Goal: Task Accomplishment & Management: Use online tool/utility

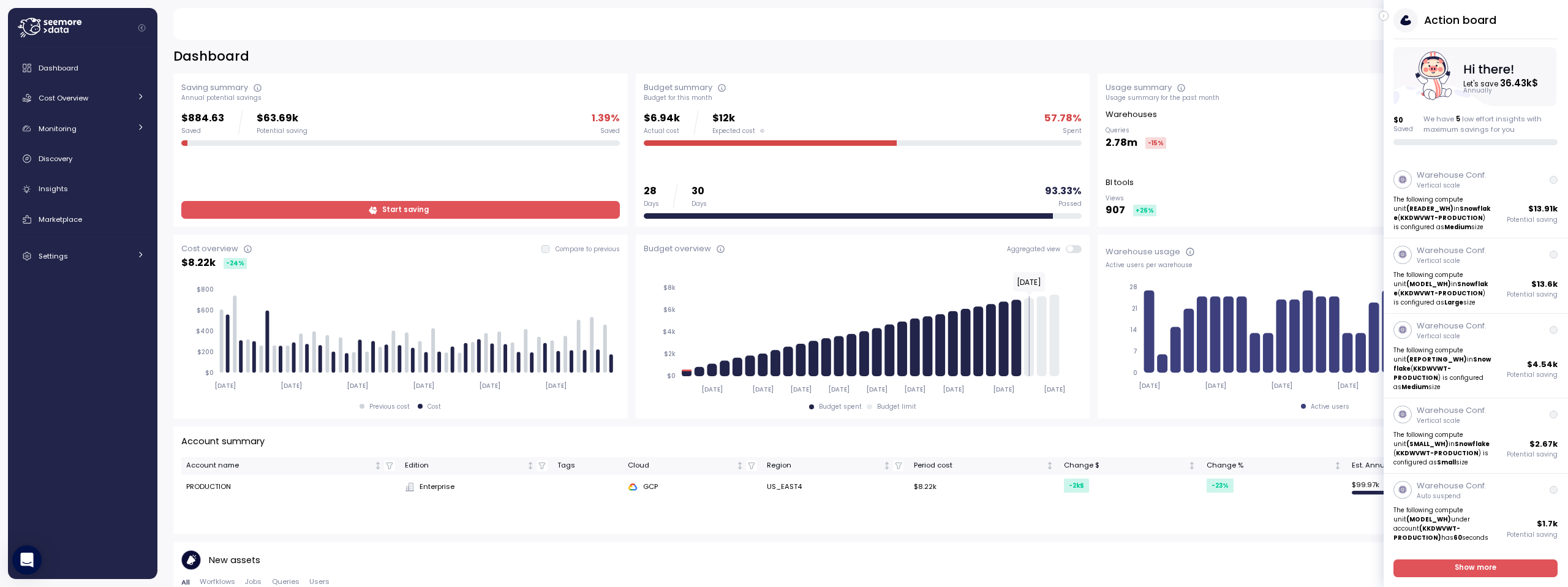
click at [1383, 15] on icon "button" at bounding box center [1384, 16] width 1 height 3
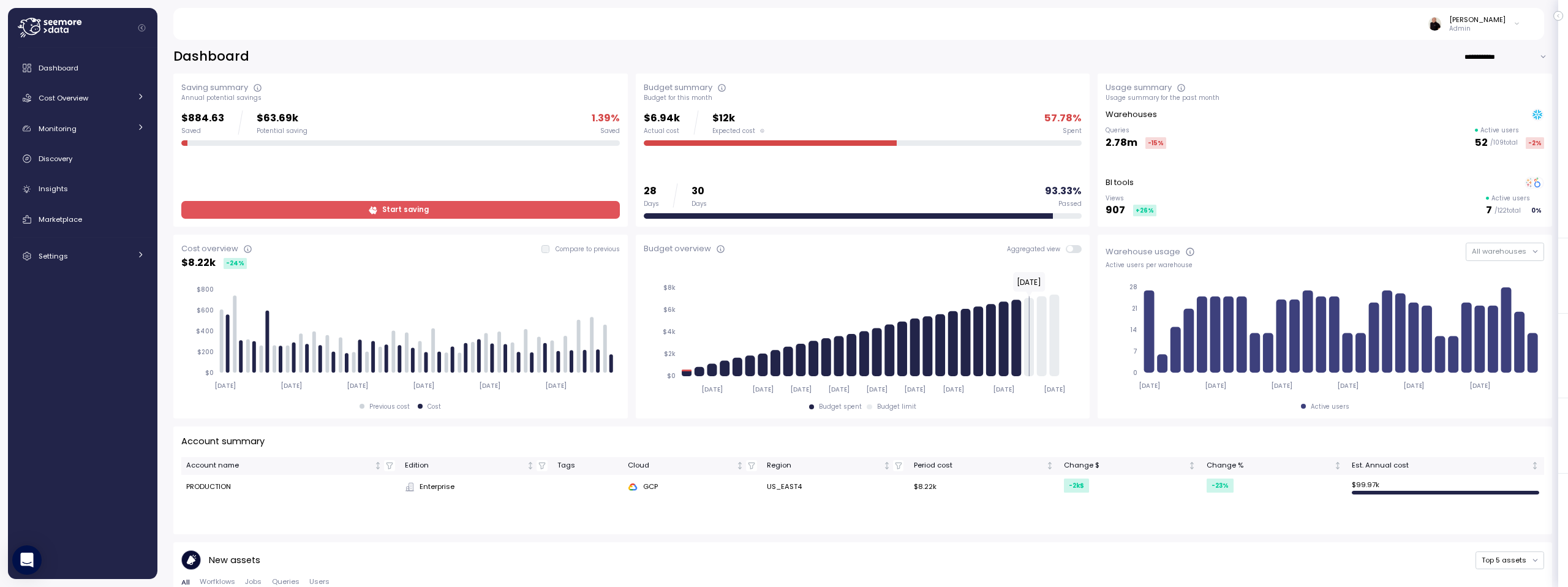
click at [1480, 53] on input "**********" at bounding box center [1508, 57] width 88 height 18
click at [1479, 115] on div "Last 6 months" at bounding box center [1501, 113] width 51 height 10
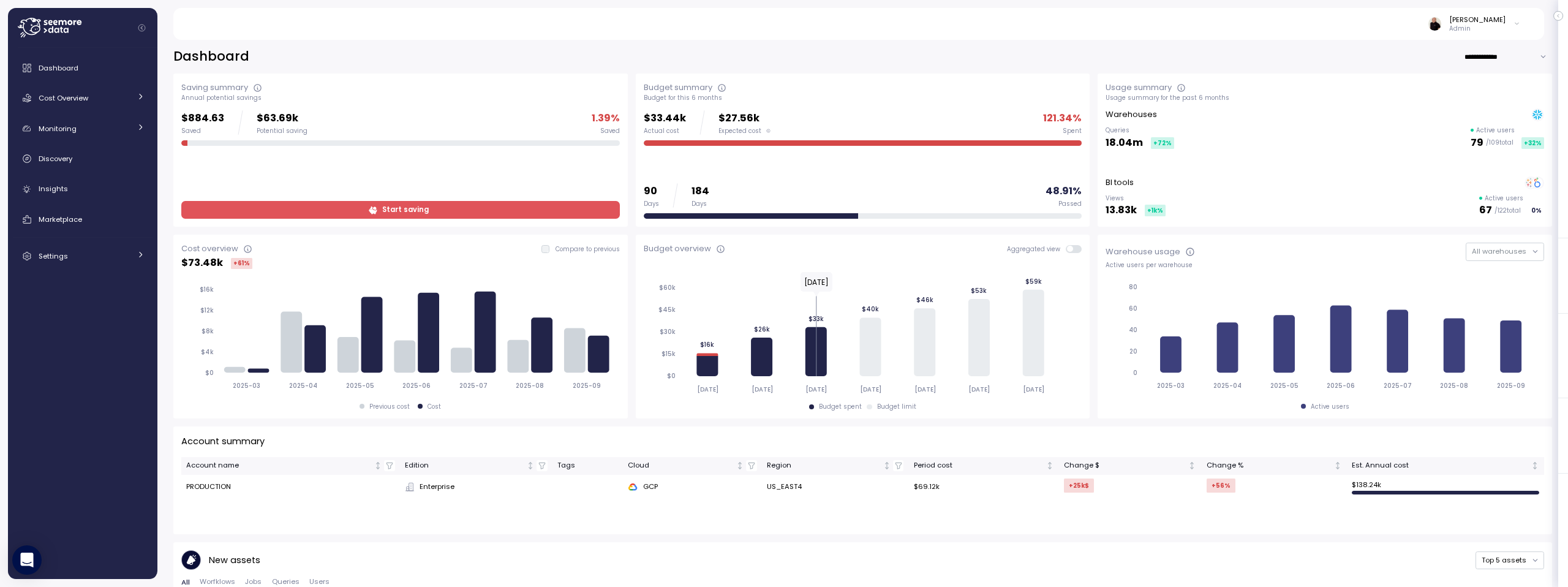
click at [1073, 248] on span at bounding box center [1077, 249] width 10 height 8
click at [1484, 55] on input "**********" at bounding box center [1508, 57] width 88 height 18
click at [1486, 128] on div "Last year" at bounding box center [1491, 129] width 32 height 10
type input "*********"
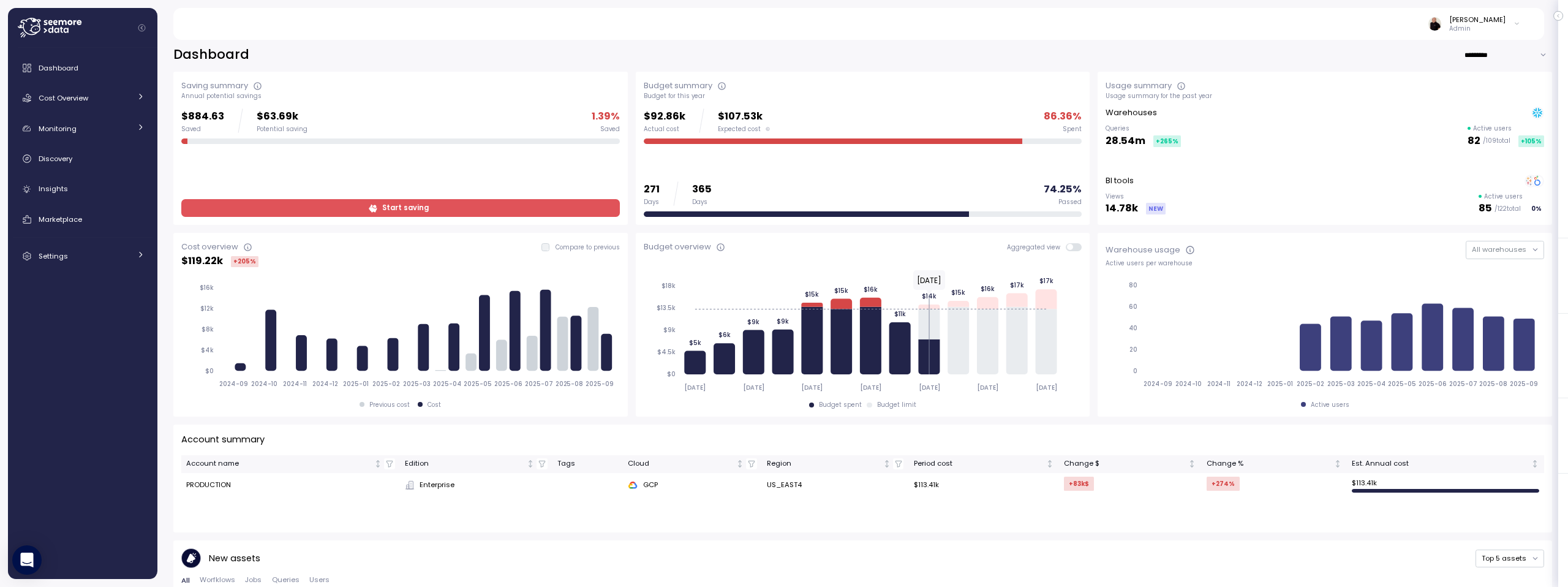
scroll to position [3, 0]
click at [69, 92] on div "Cost Overview" at bounding box center [84, 98] width 92 height 12
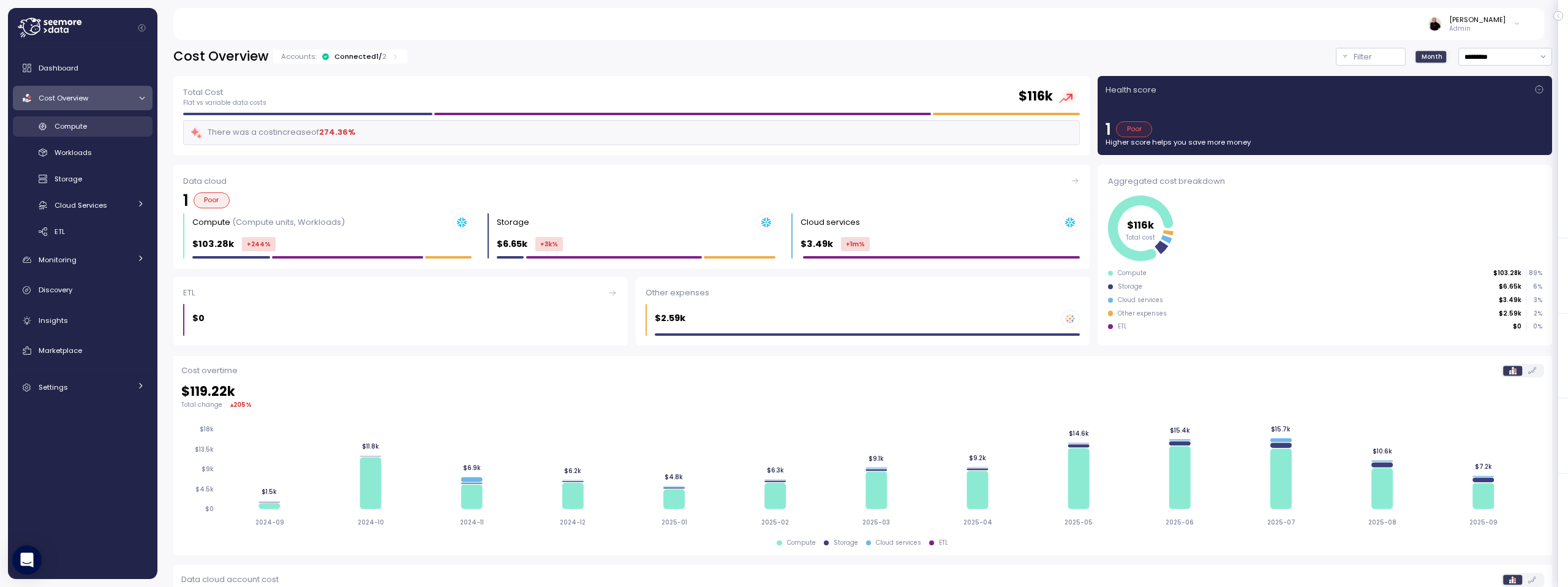
click at [90, 130] on div "Compute" at bounding box center [99, 126] width 90 height 12
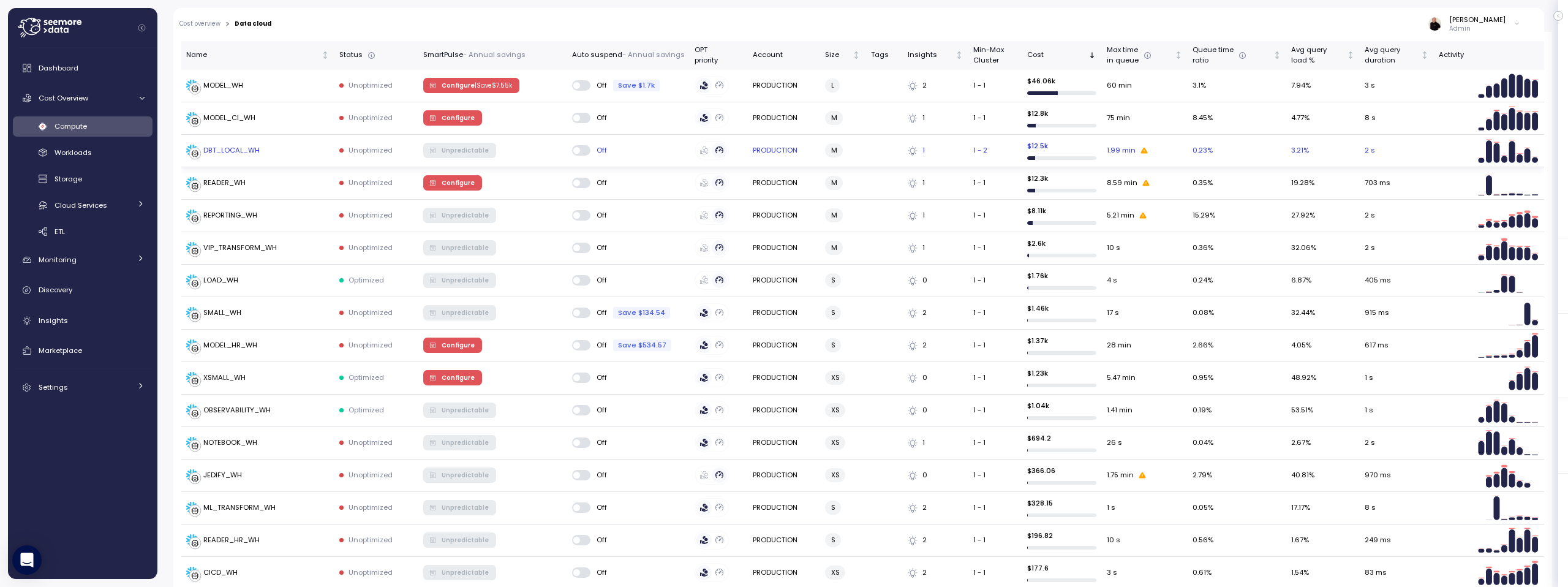
scroll to position [372, 0]
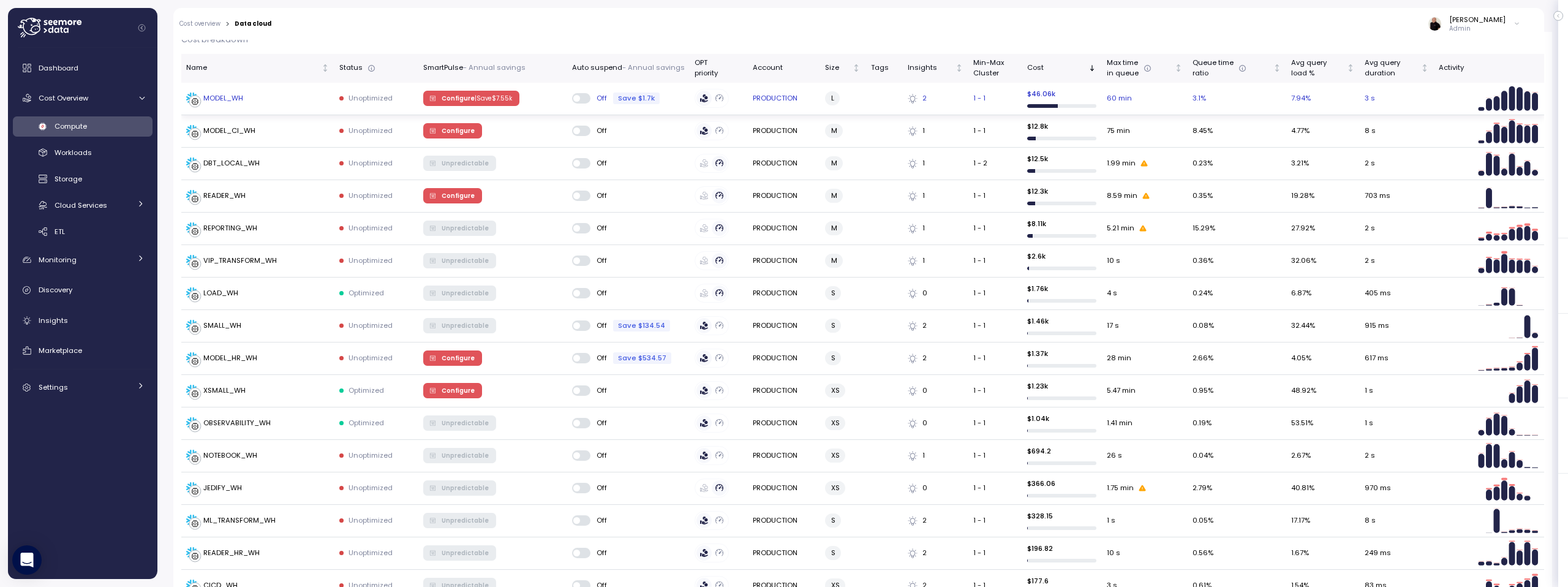
click at [479, 96] on p "| Save $ 7.55k" at bounding box center [493, 99] width 37 height 9
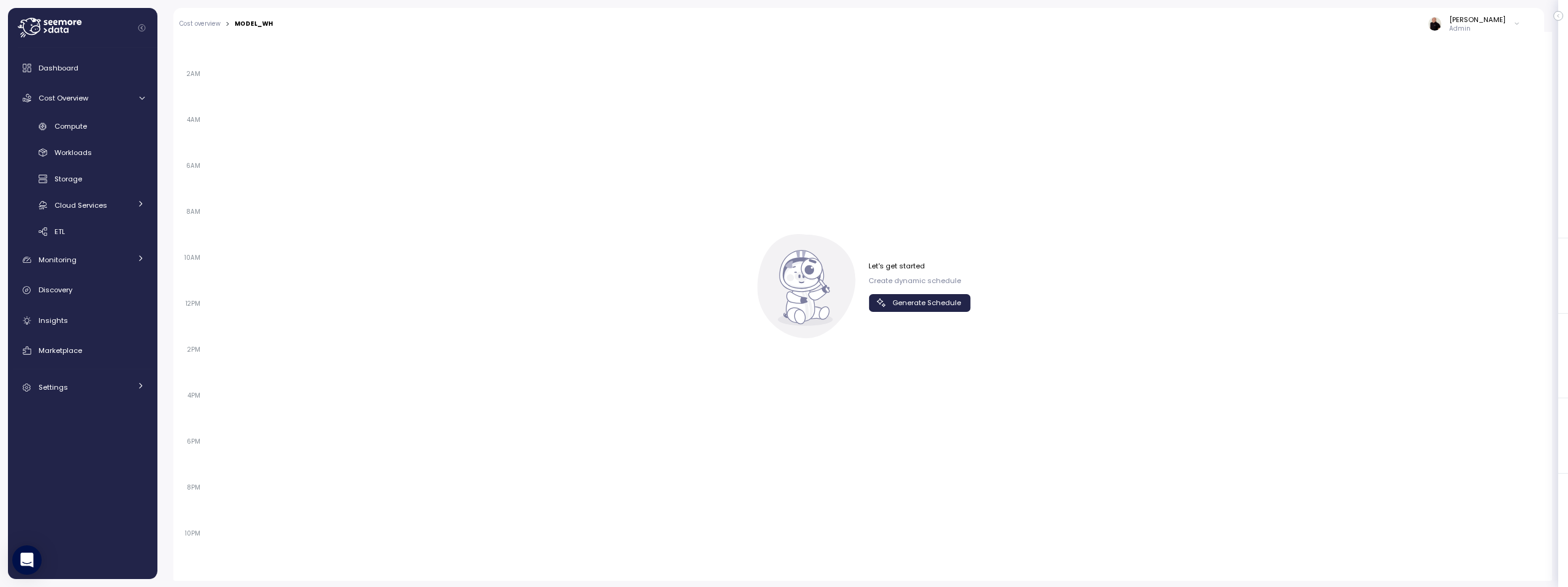
scroll to position [802, 0]
click at [933, 307] on span "Generate Schedule" at bounding box center [927, 304] width 69 height 17
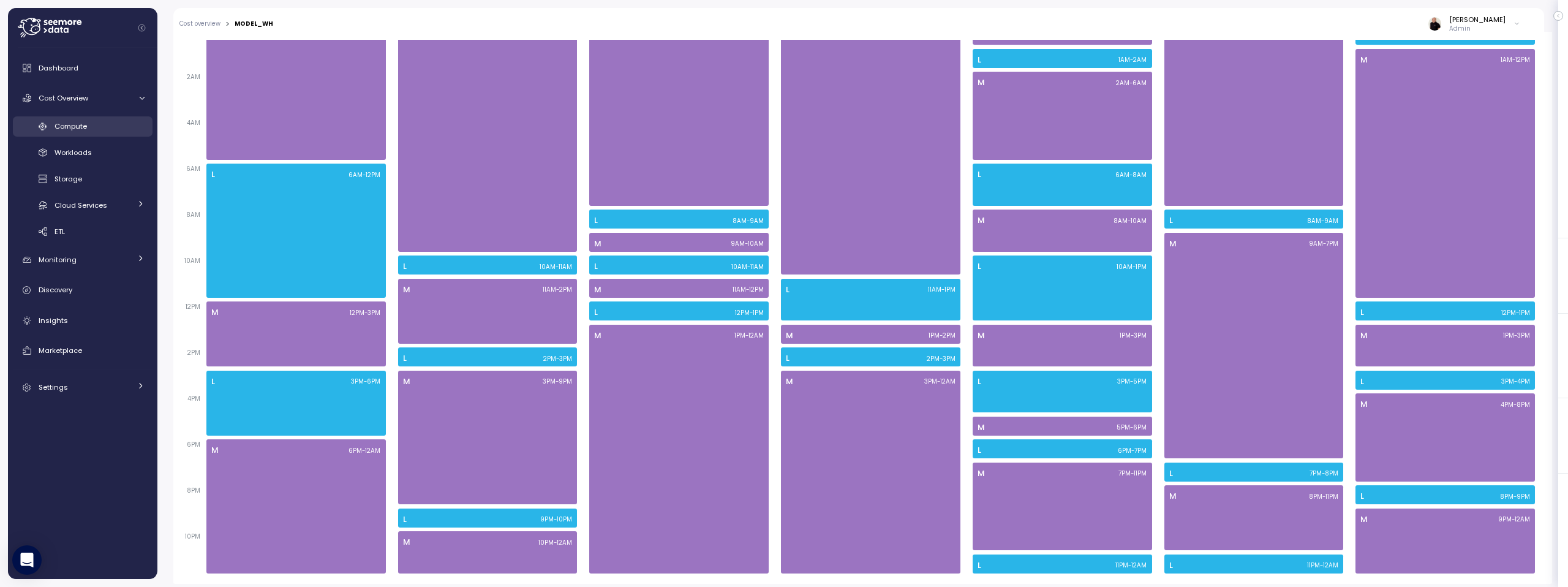
click at [103, 130] on div "Compute" at bounding box center [99, 126] width 90 height 12
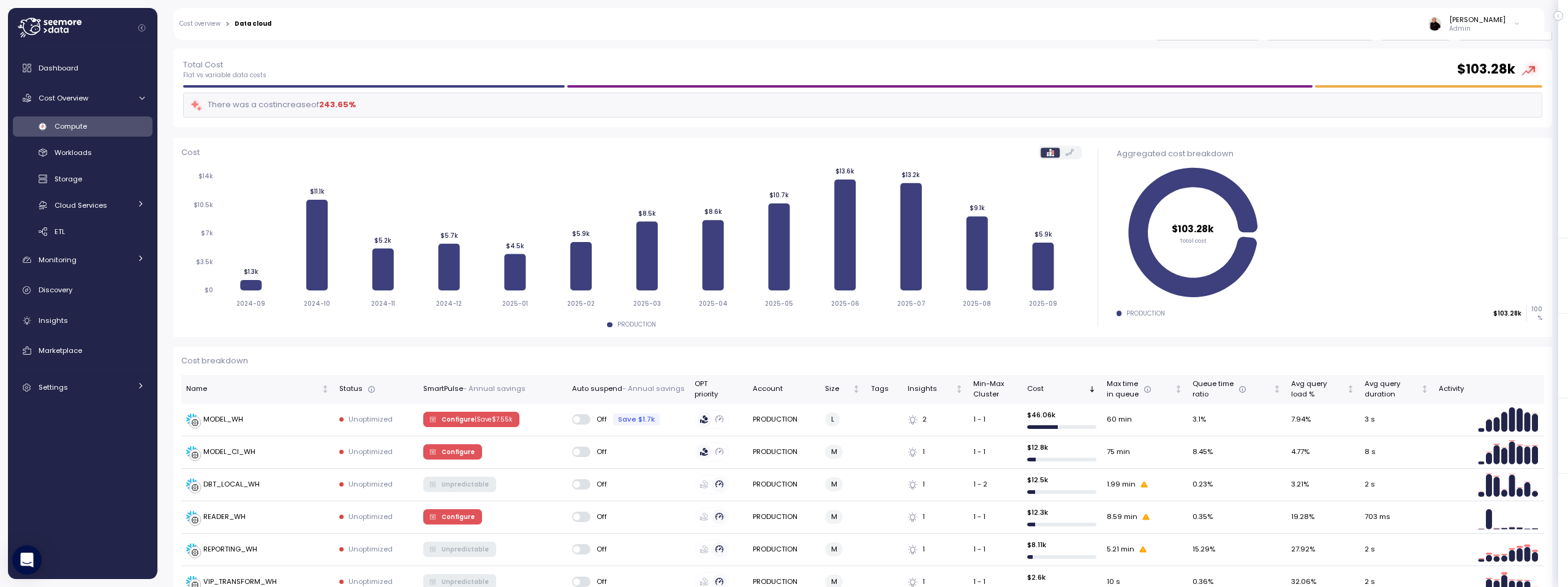
scroll to position [50, 0]
